Goal: Task Accomplishment & Management: Complete application form

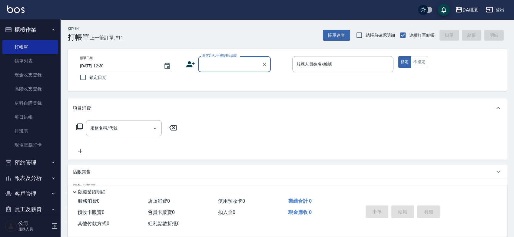
click at [213, 71] on div "顧客姓名/手機號碼/編號" at bounding box center [234, 64] width 73 height 16
type input "[PERSON_NAME]/0937950740/null"
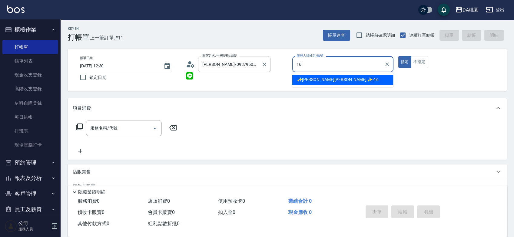
type input "✨[PERSON_NAME][PERSON_NAME] ✨-16"
type button "true"
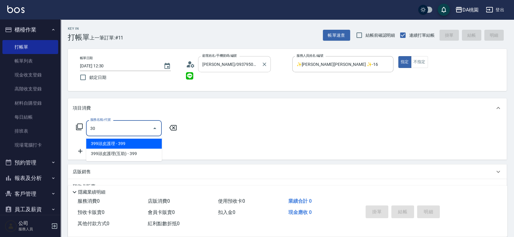
type input "303"
type input "30"
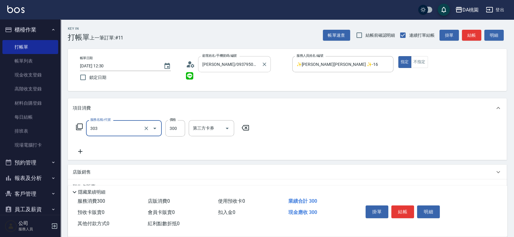
type input "A級剪髮(303)"
type input "5"
type input "0"
type input "50"
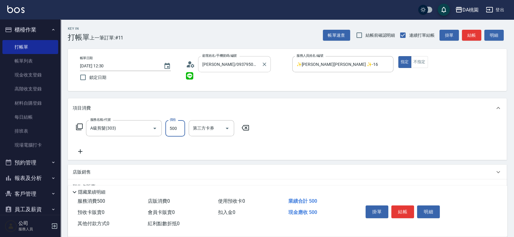
type input "500"
click at [403, 210] on button "結帳" at bounding box center [402, 211] width 23 height 13
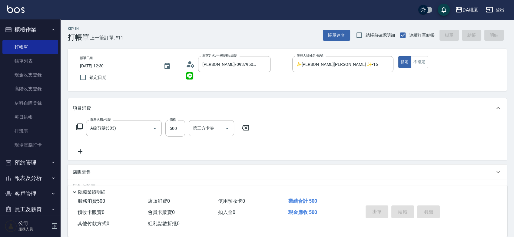
type input "[DATE] 13:21"
type input "0"
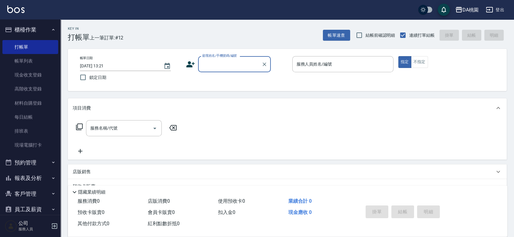
click at [284, 72] on div "顧客姓名/手機號碼/編號 顧客姓名/手機號碼/編號" at bounding box center [236, 64] width 101 height 16
click at [282, 93] on div "Key In 打帳單 上一筆訂單:#12 帳單速查 結帳前確認明細 連續打單結帳 掛單 結帳 明細 帳單日期 [DATE] 13:21 鎖定日期 顧客姓名/手…" at bounding box center [287, 171] width 453 height 304
click at [223, 69] on input "顧客姓名/手機號碼/編號" at bounding box center [230, 64] width 58 height 11
type input "00040"
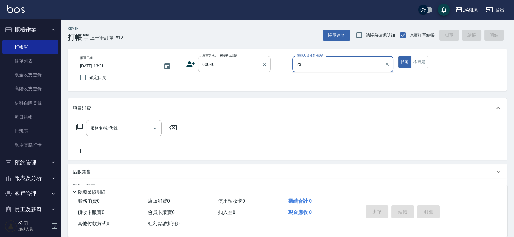
type input "23"
type input "公司/公司00040/00040"
type input "[PERSON_NAME] -23"
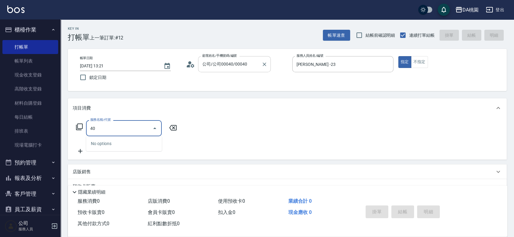
type input "401"
type input "150"
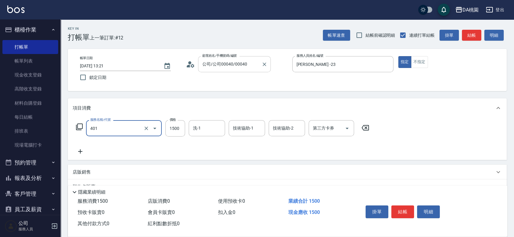
type input "染髮(互助)(401)"
type input "2"
type input "0"
type input "200"
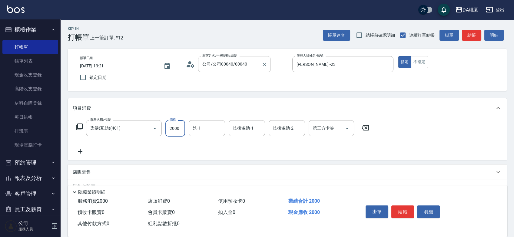
type input "2000"
type input "C C-29"
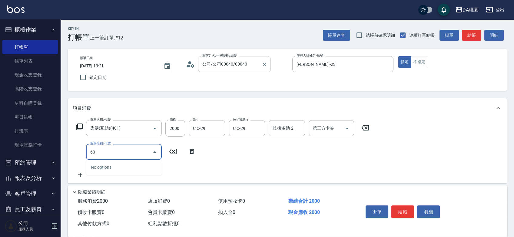
type input "609"
type input "320"
type input "鱗脂質護髮(互助)(609)"
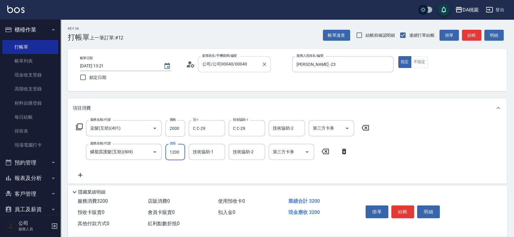
type input "1"
type input "200"
type input "160"
type input "210"
type input "1600"
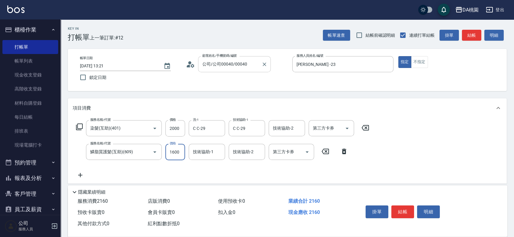
type input "360"
type input "1600"
type input "C C-29"
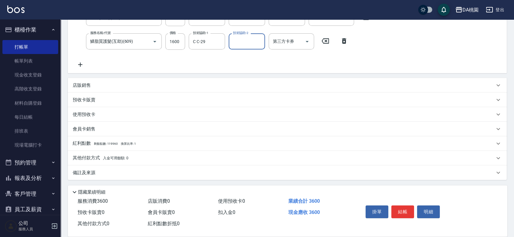
scroll to position [111, 0]
click at [145, 157] on div "其他付款方式 入金可用餘額: 0" at bounding box center [284, 157] width 422 height 7
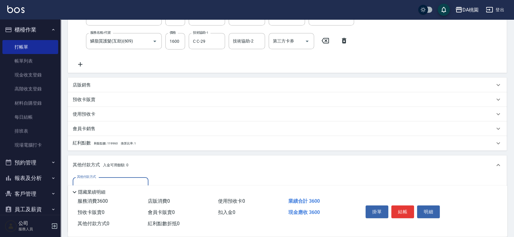
scroll to position [0, 0]
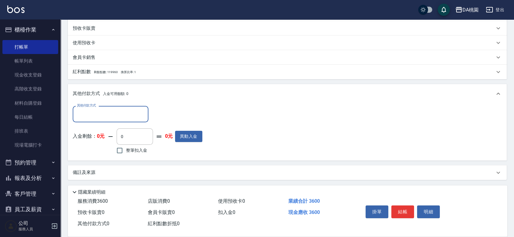
click at [105, 111] on input "其他付款方式" at bounding box center [110, 113] width 70 height 11
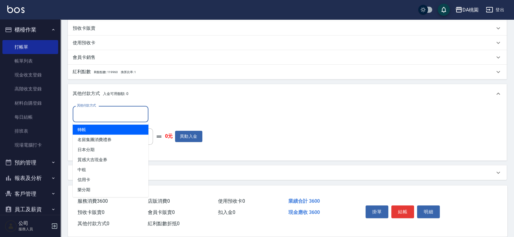
click at [97, 133] on span "轉帳" at bounding box center [111, 129] width 76 height 10
type input "轉帳"
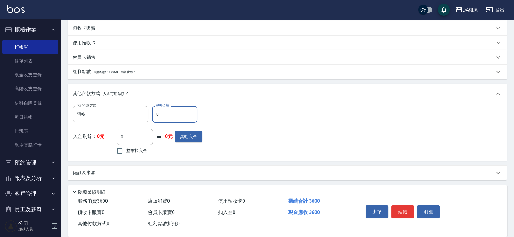
type input "30"
type input "350"
type input "360"
type input "320"
type input "3600"
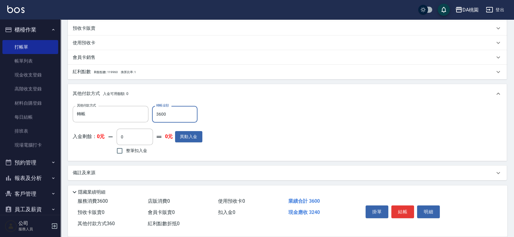
type input "0"
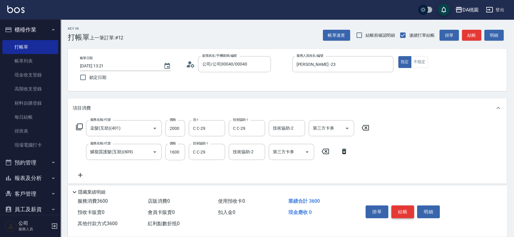
type input "3600"
click at [404, 208] on button "結帳" at bounding box center [402, 211] width 23 height 13
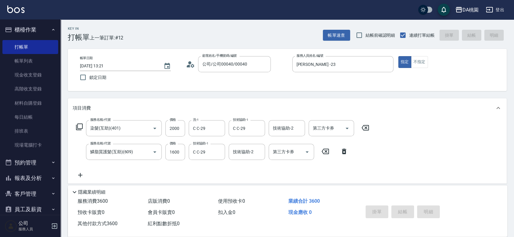
type input "[DATE] 13:53"
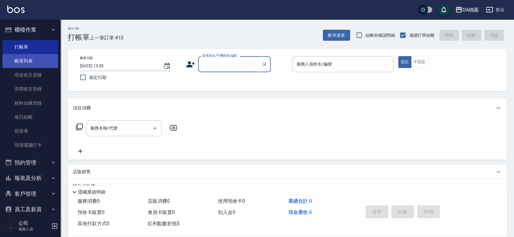
click at [31, 62] on link "帳單列表" at bounding box center [30, 61] width 56 height 14
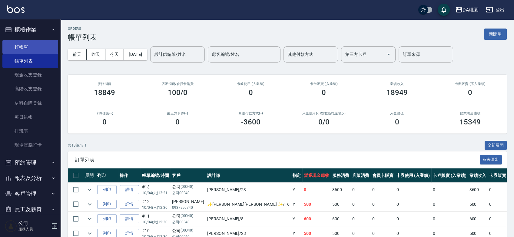
click at [32, 48] on link "打帳單" at bounding box center [30, 47] width 56 height 14
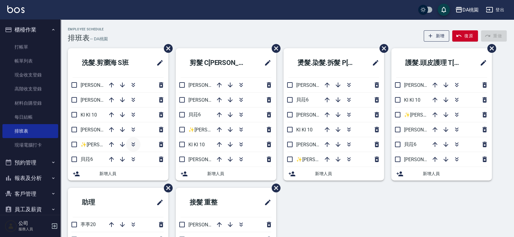
click at [130, 144] on icon "button" at bounding box center [133, 144] width 7 height 7
